Goal: Task Accomplishment & Management: Manage account settings

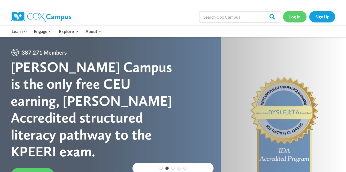
click at [294, 16] on link "Log In" at bounding box center [294, 16] width 23 height 11
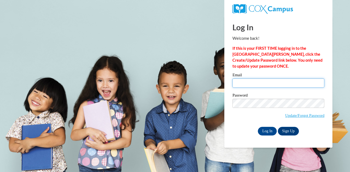
click at [238, 84] on input "Email" at bounding box center [278, 82] width 92 height 9
type input "t"
type input "[EMAIL_ADDRESS][DOMAIN_NAME]"
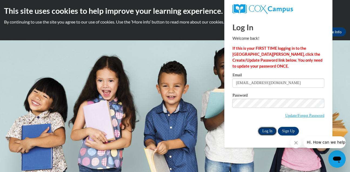
click at [268, 129] on input "Log In" at bounding box center [267, 131] width 19 height 9
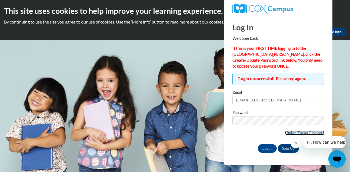
click at [292, 132] on link "Update/Forgot Password" at bounding box center [304, 132] width 39 height 4
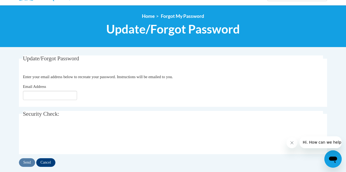
scroll to position [54, 0]
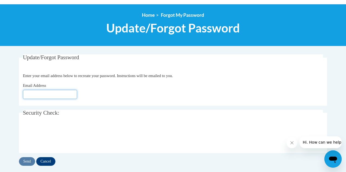
click at [23, 94] on input "Email Address" at bounding box center [50, 94] width 54 height 9
type input "[EMAIL_ADDRESS][DOMAIN_NAME]"
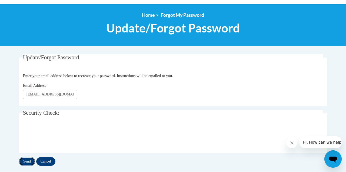
click at [19, 157] on input "Send" at bounding box center [27, 161] width 16 height 9
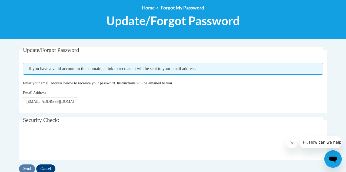
scroll to position [65, 0]
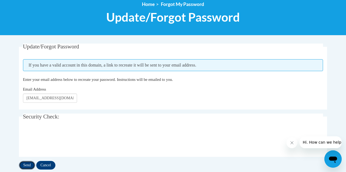
click at [19, 164] on input "Send" at bounding box center [27, 165] width 16 height 9
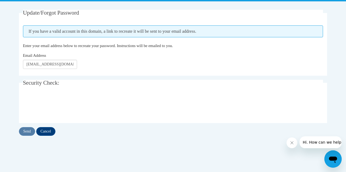
scroll to position [94, 0]
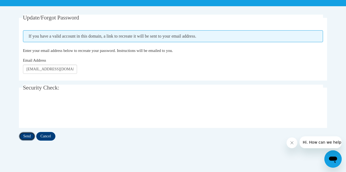
click at [19, 138] on input "Send" at bounding box center [27, 136] width 16 height 9
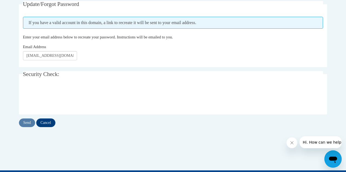
scroll to position [108, 0]
